Goal: Task Accomplishment & Management: Manage account settings

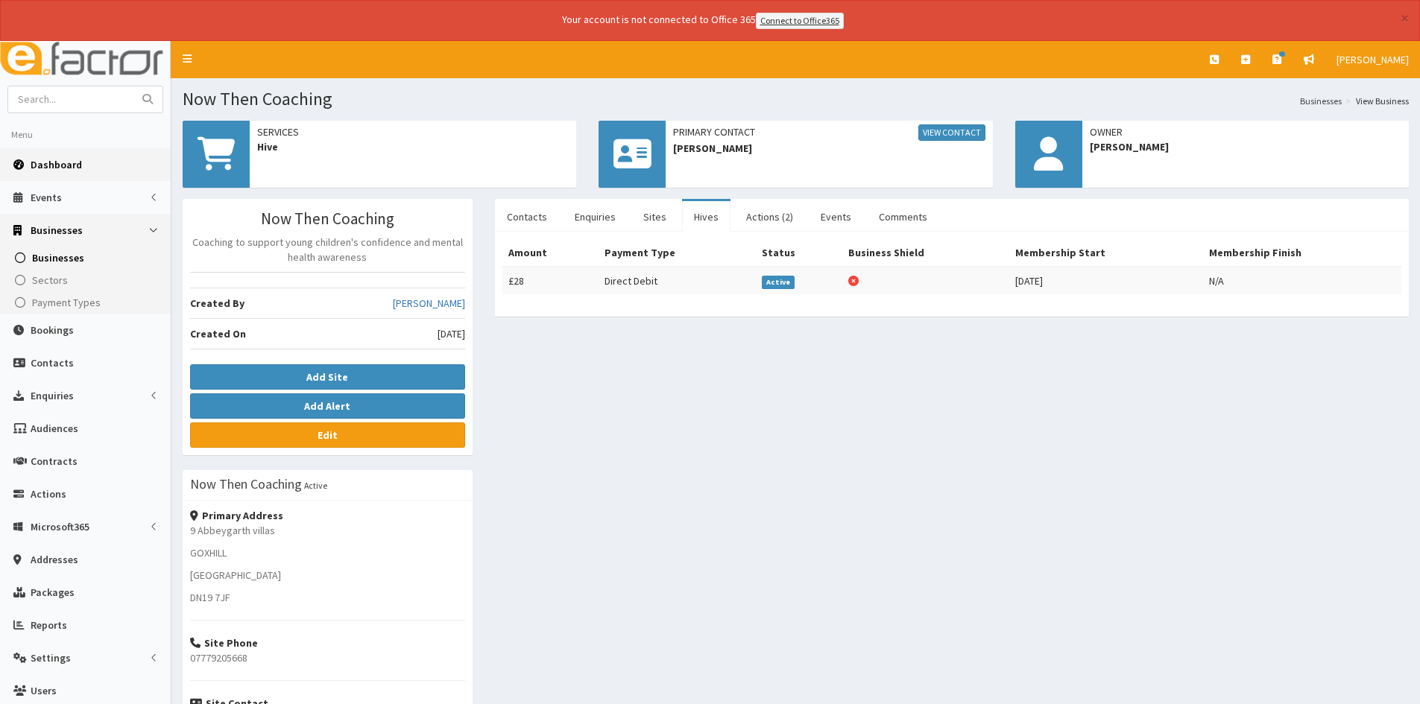
click at [83, 171] on link "Dashboard" at bounding box center [85, 164] width 171 height 33
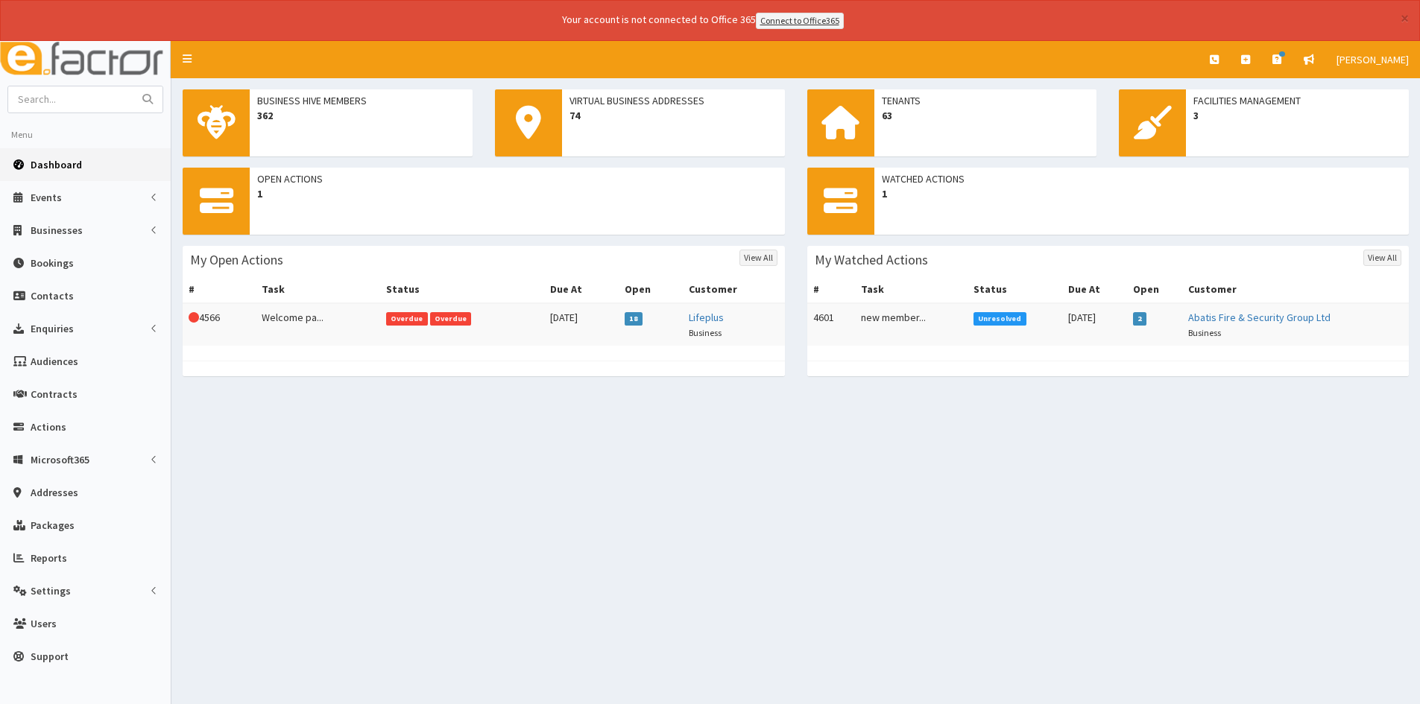
click at [516, 324] on td "Overdue Overdue" at bounding box center [462, 324] width 164 height 42
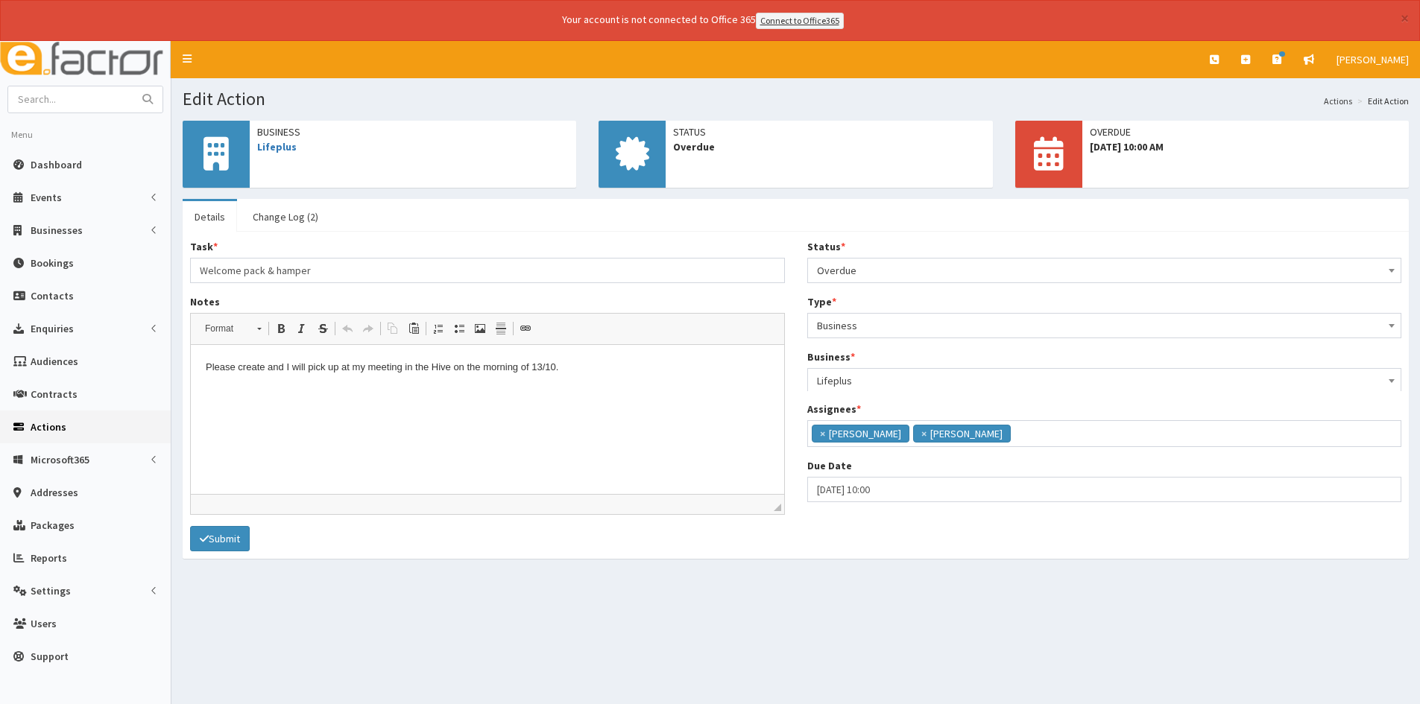
scroll to position [109, 0]
click at [972, 275] on span "Overdue" at bounding box center [1104, 270] width 575 height 21
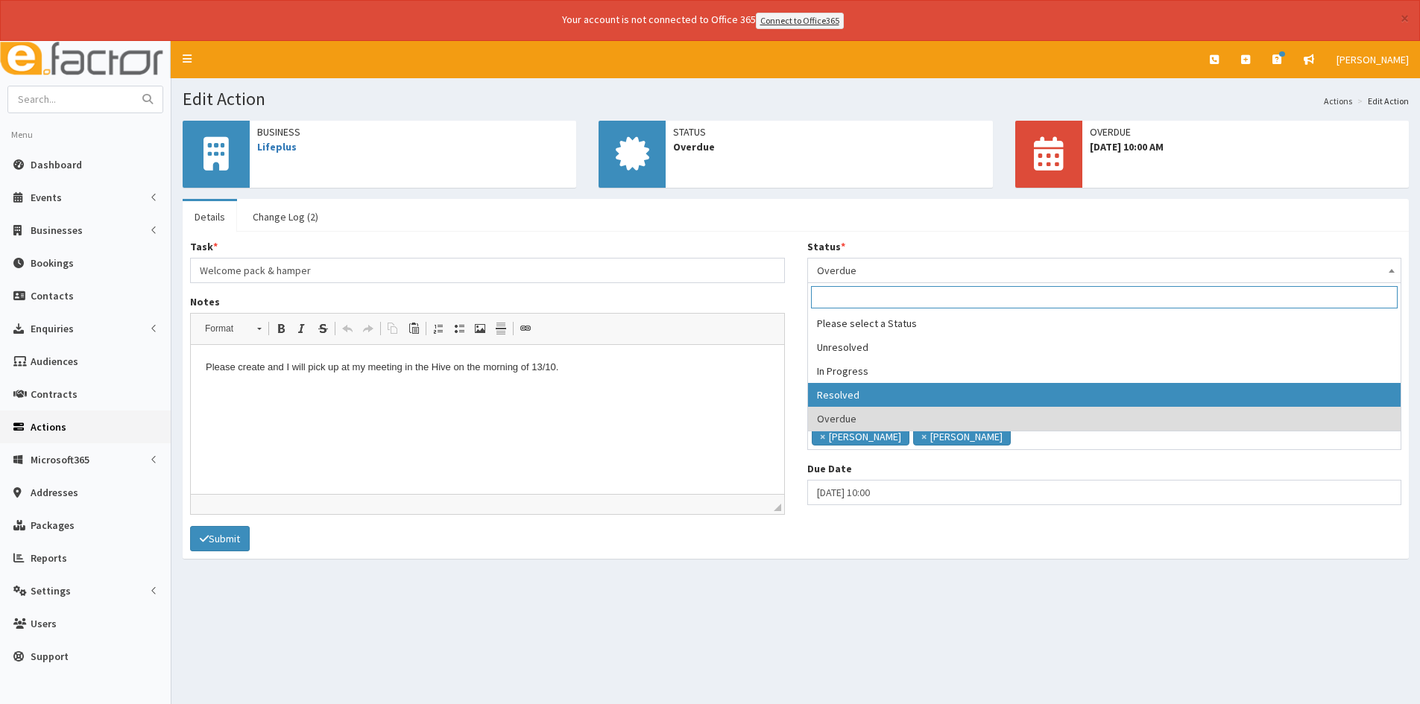
select select "3"
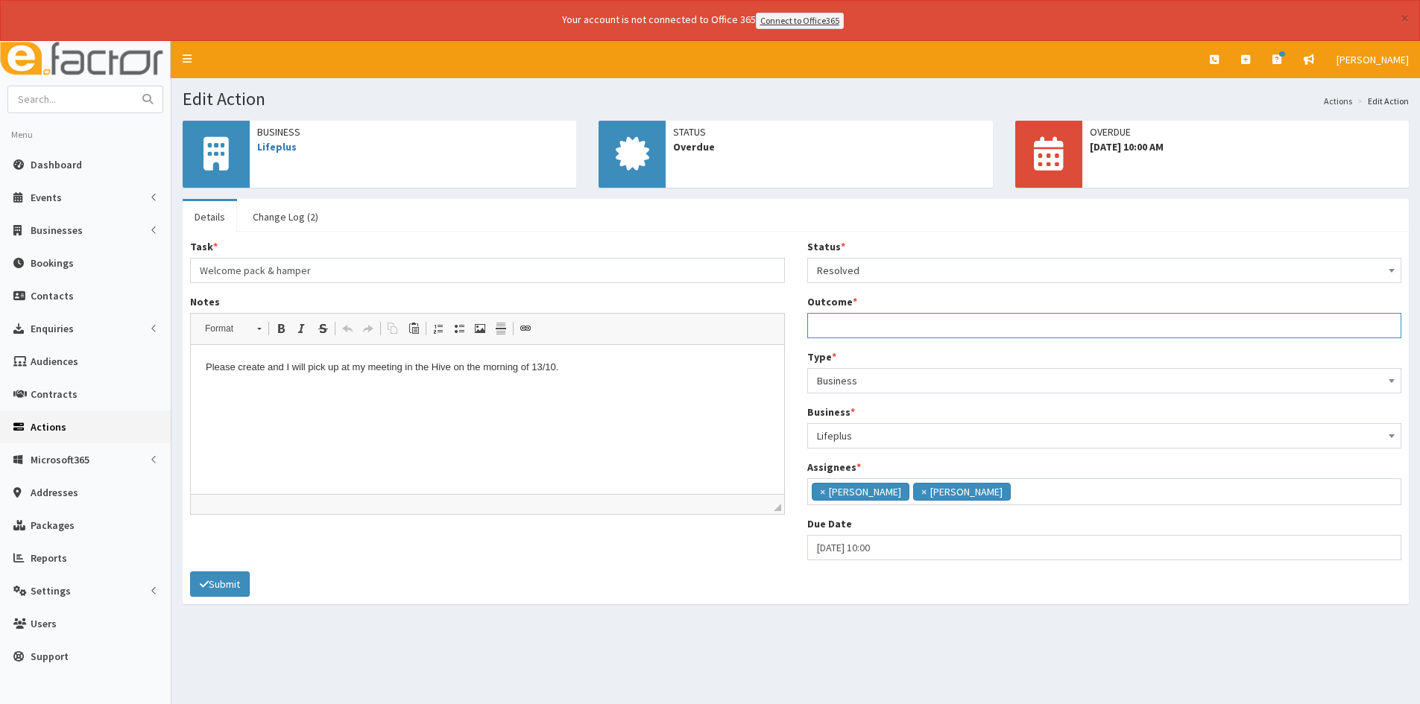
click at [852, 320] on input "Outcome *" at bounding box center [1104, 325] width 595 height 25
type input "welcome pack and hamper ready."
click at [224, 583] on button "Submit" at bounding box center [220, 584] width 60 height 25
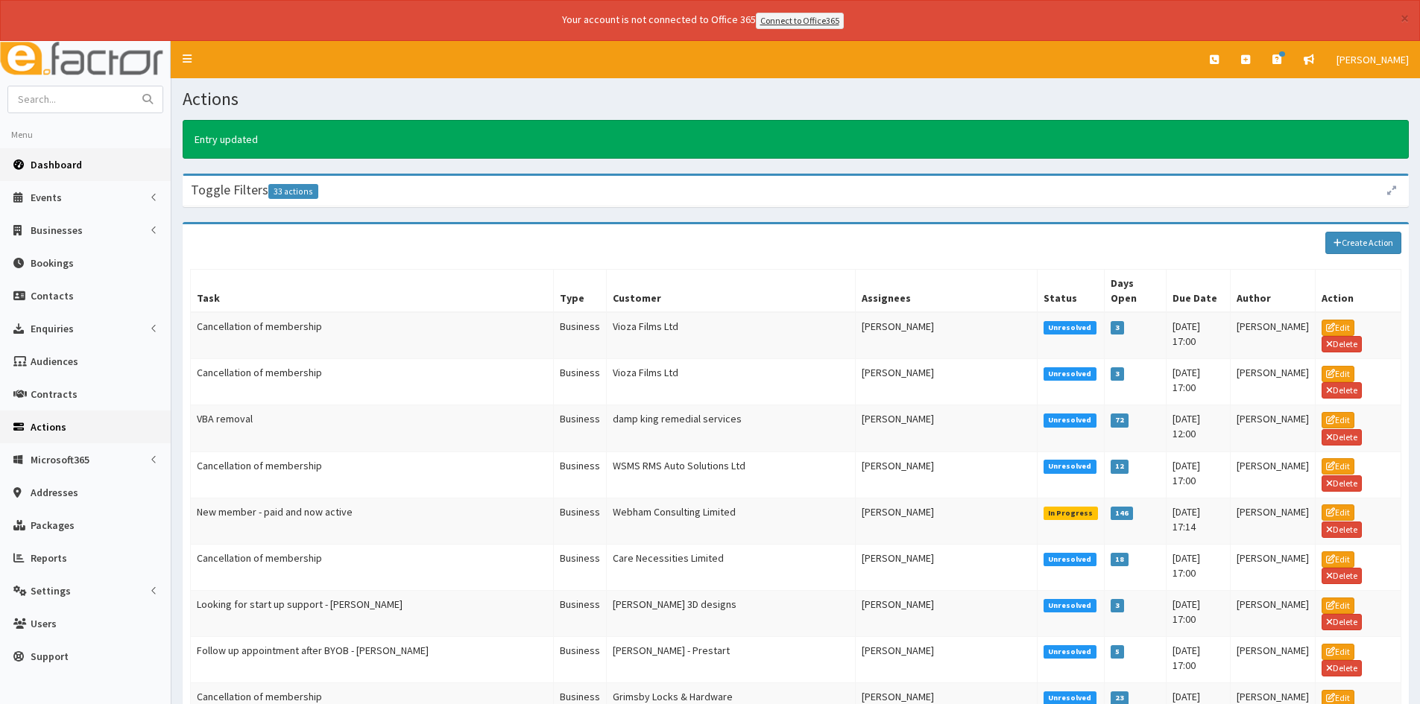
click at [133, 170] on link "Dashboard" at bounding box center [85, 164] width 171 height 33
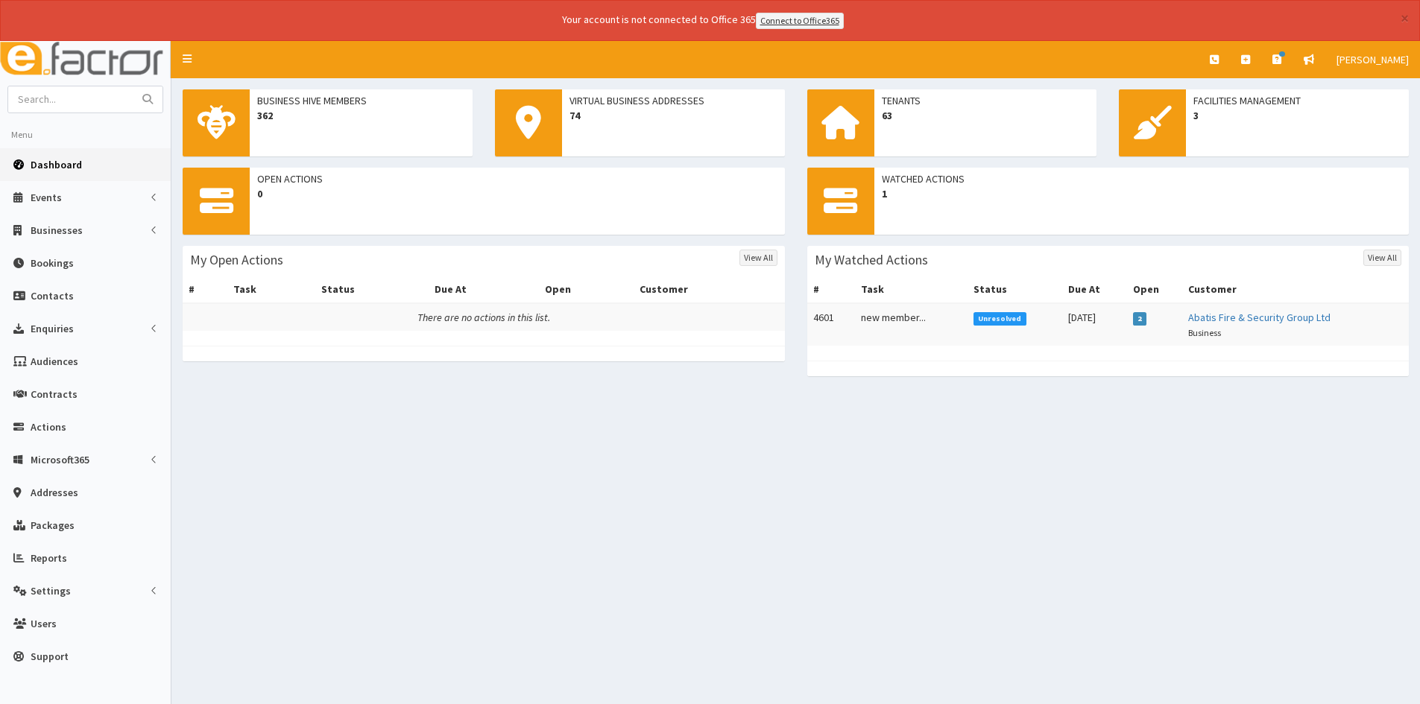
drag, startPoint x: 1153, startPoint y: 501, endPoint x: 1126, endPoint y: 489, distance: 29.4
click at [1153, 502] on div "Business Hive Members 362 Virtual Business Addresses 74 Tenants 63 Facilities M…" at bounding box center [795, 392] width 1248 height 629
